Goal: Complete application form

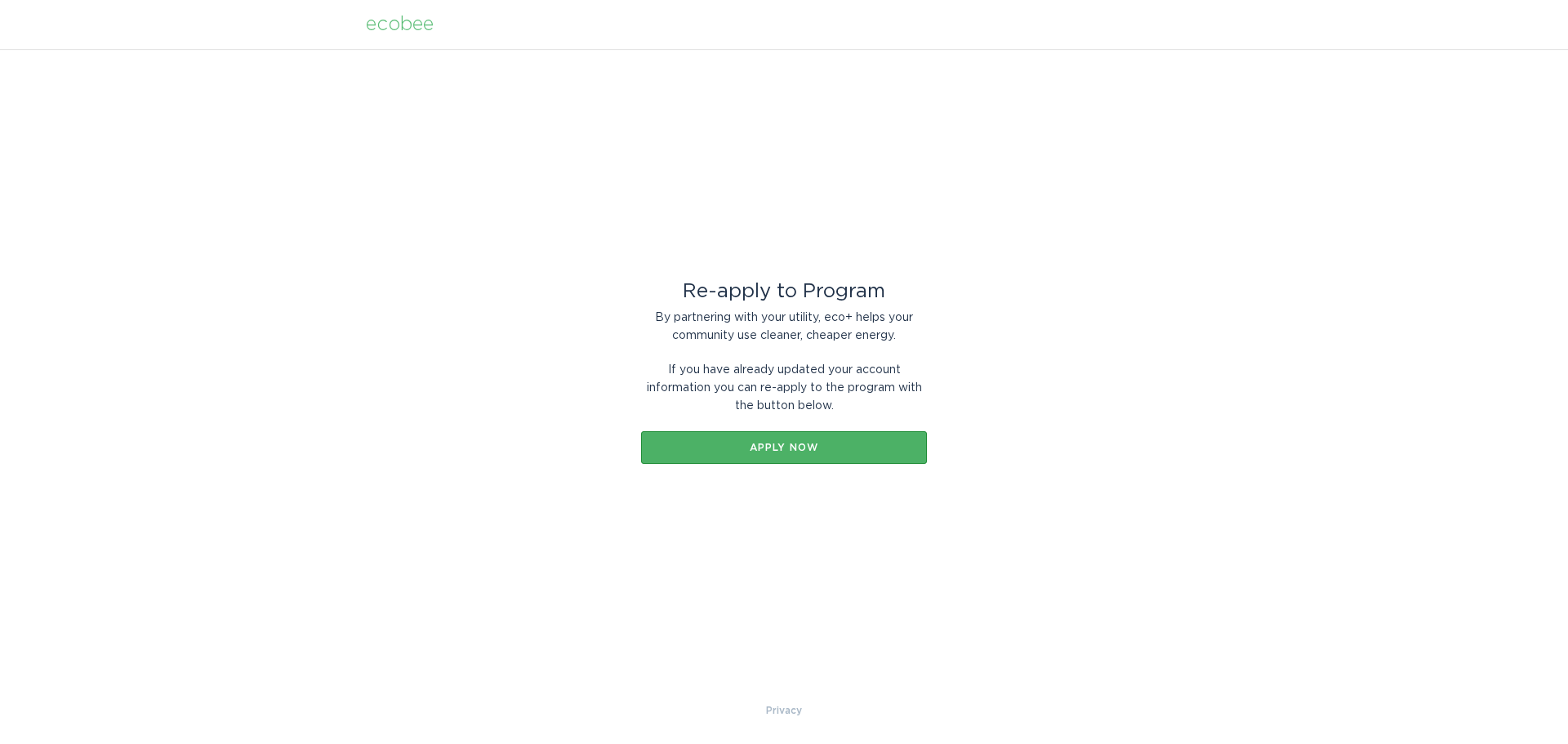
click at [826, 458] on button "Apply now" at bounding box center [783, 447] width 286 height 32
